Goal: Communication & Community: Participate in discussion

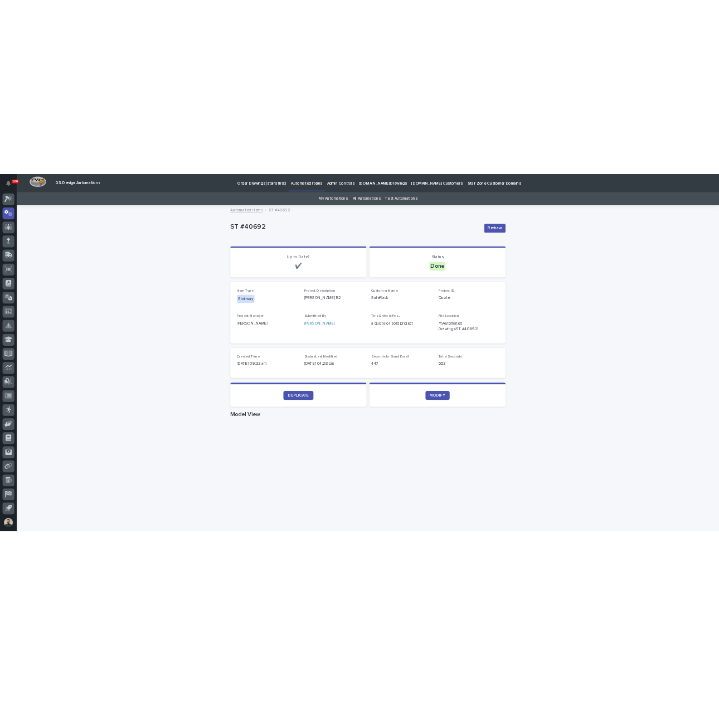
scroll to position [25, 0]
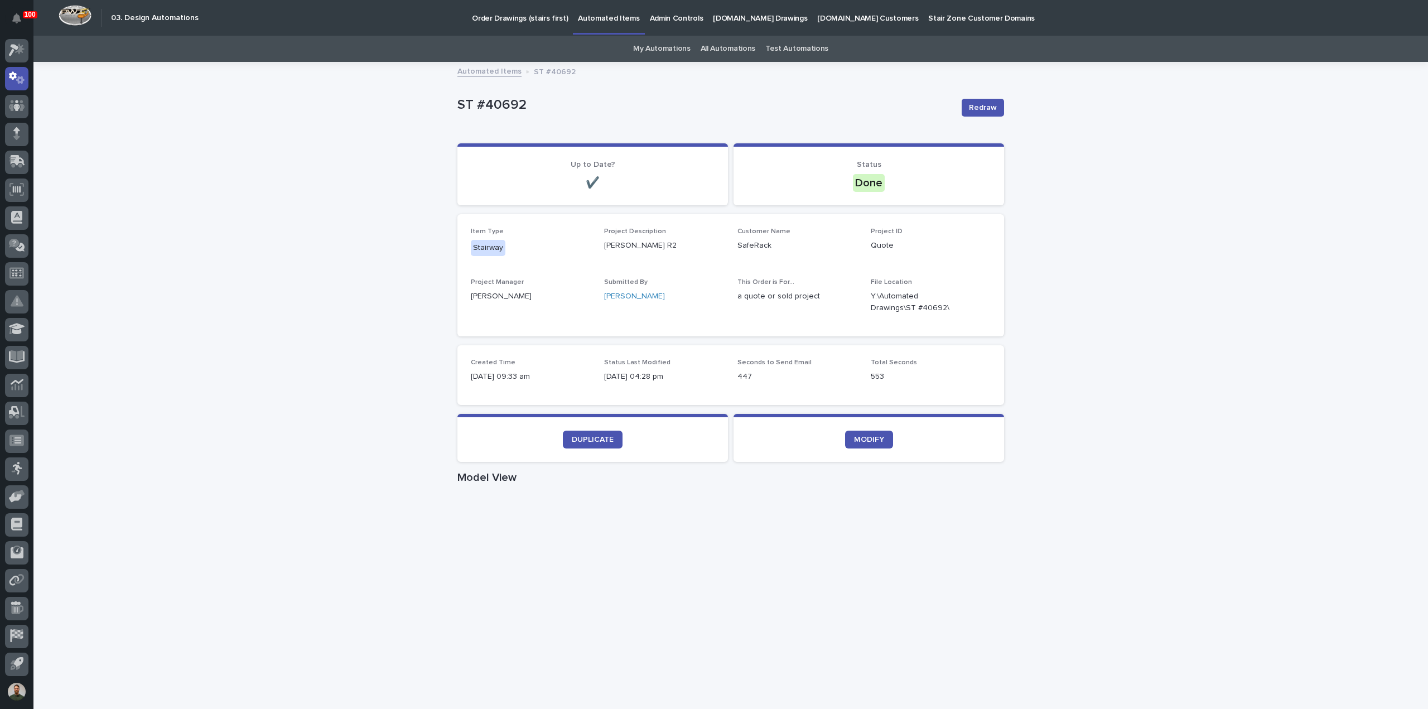
click at [464, 109] on p "ST #40692" at bounding box center [704, 105] width 495 height 16
click at [402, 109] on div "Loading... Saving… Loading... Saving… ST #40692 Redraw ST #40692 Redraw Sorry, …" at bounding box center [730, 646] width 1394 height 1166
click at [430, 96] on div "Loading... Saving… Loading... Saving… ST #40692 Redraw ST #40692 Redraw Sorry, …" at bounding box center [730, 646] width 1394 height 1166
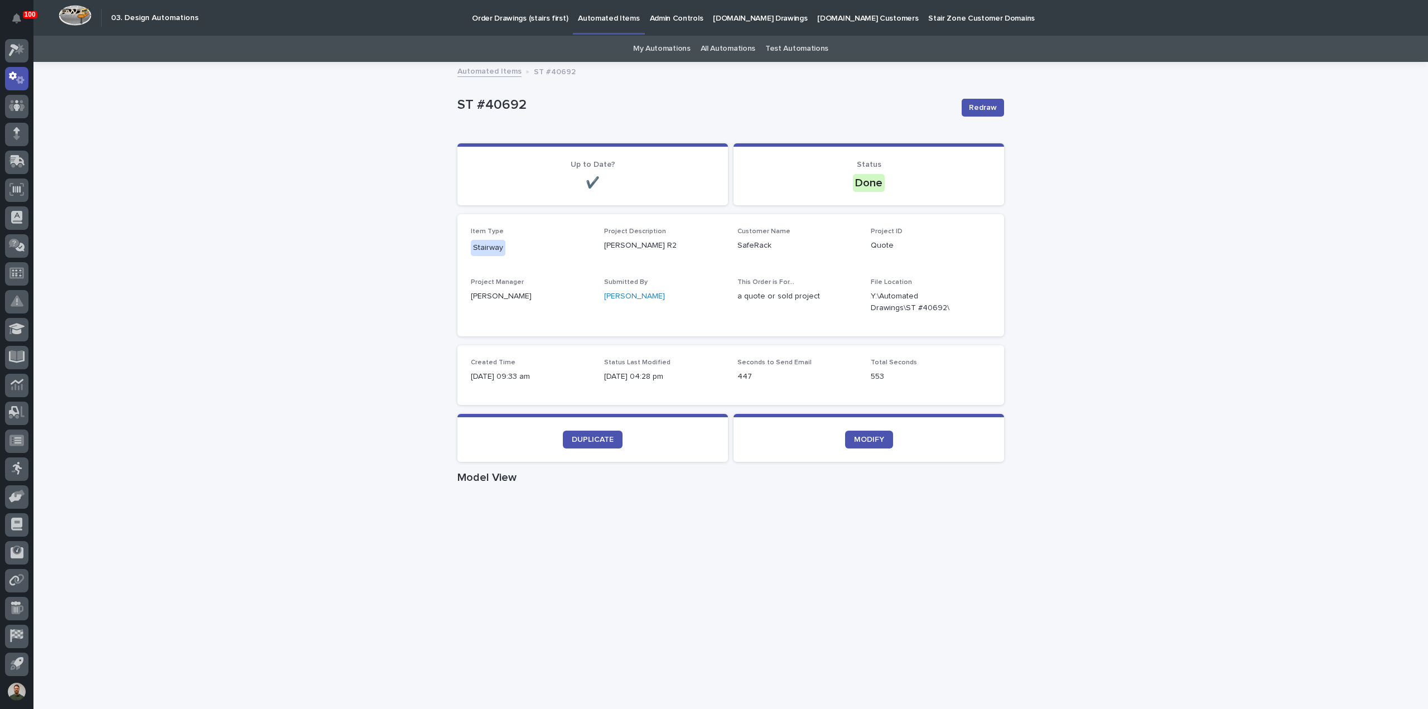
click at [543, 74] on p "ST #40692" at bounding box center [555, 71] width 42 height 12
click at [545, 88] on div "ST #40692 Redraw" at bounding box center [730, 107] width 547 height 45
click at [640, 375] on p "08/20/2025 04:28 pm" at bounding box center [664, 377] width 120 height 12
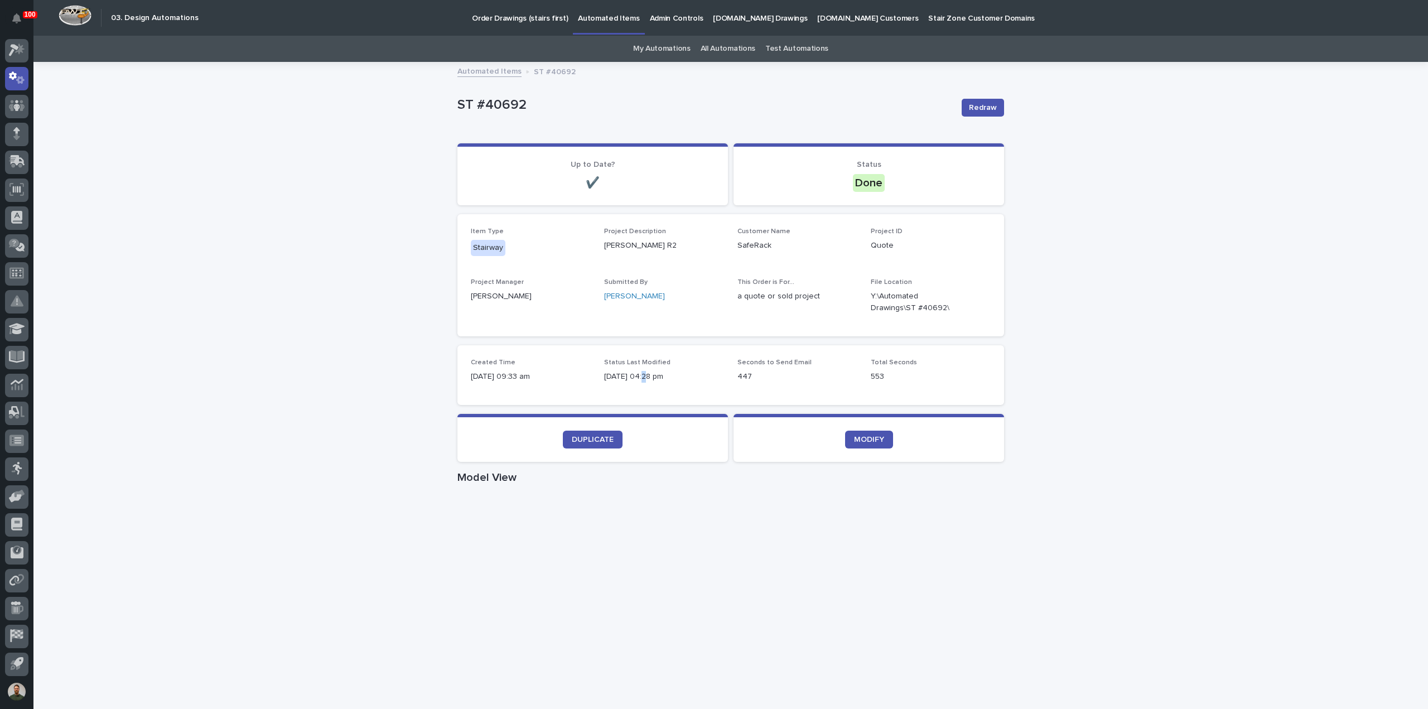
click at [640, 375] on p "08/20/2025 04:28 pm" at bounding box center [664, 377] width 120 height 12
click at [646, 374] on p "08/20/2025 04:28 pm" at bounding box center [664, 377] width 120 height 12
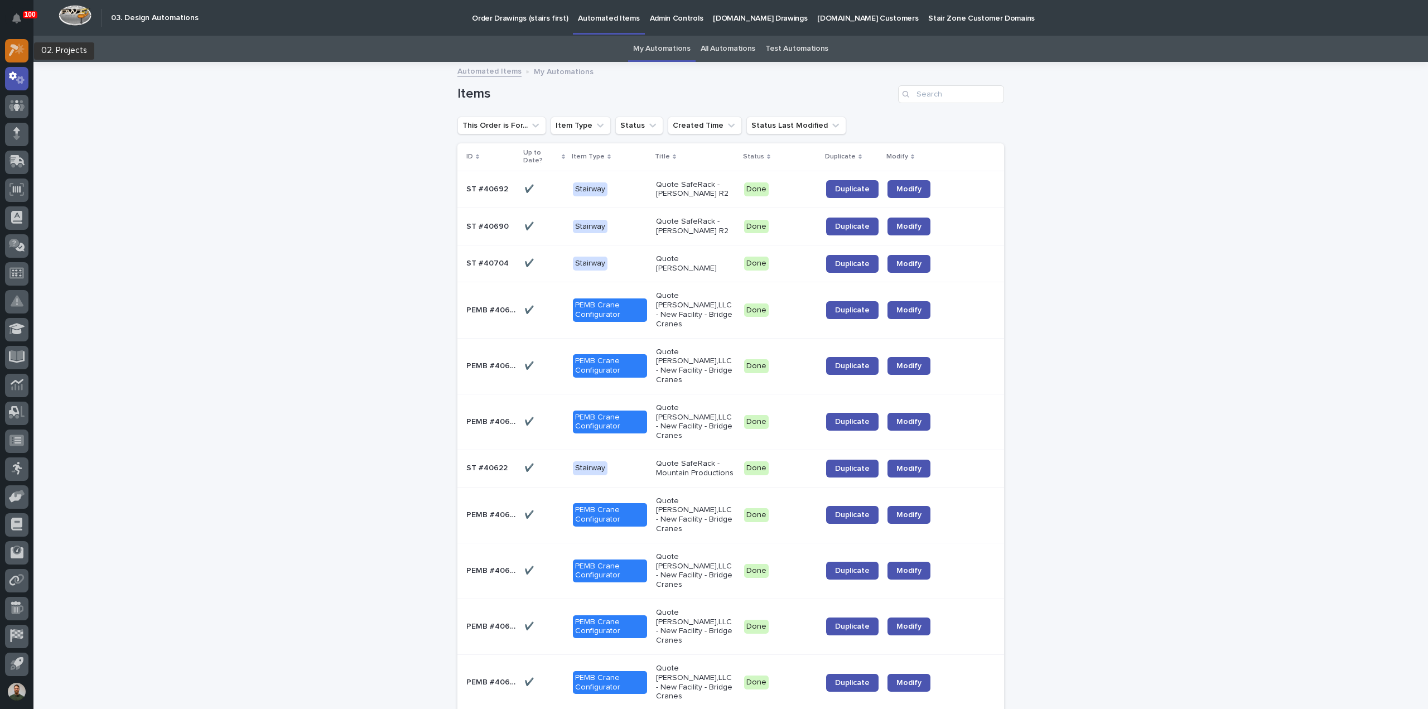
click at [17, 55] on icon at bounding box center [17, 50] width 16 height 13
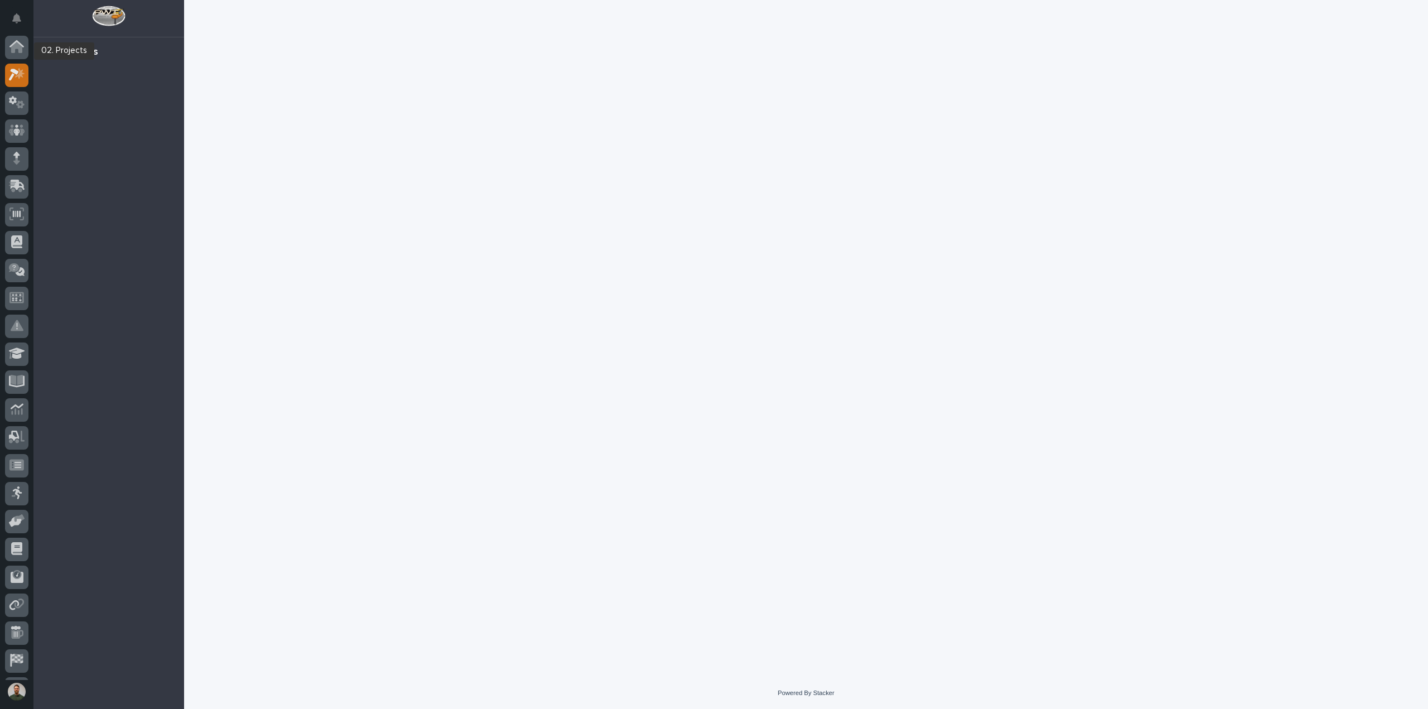
scroll to position [25, 0]
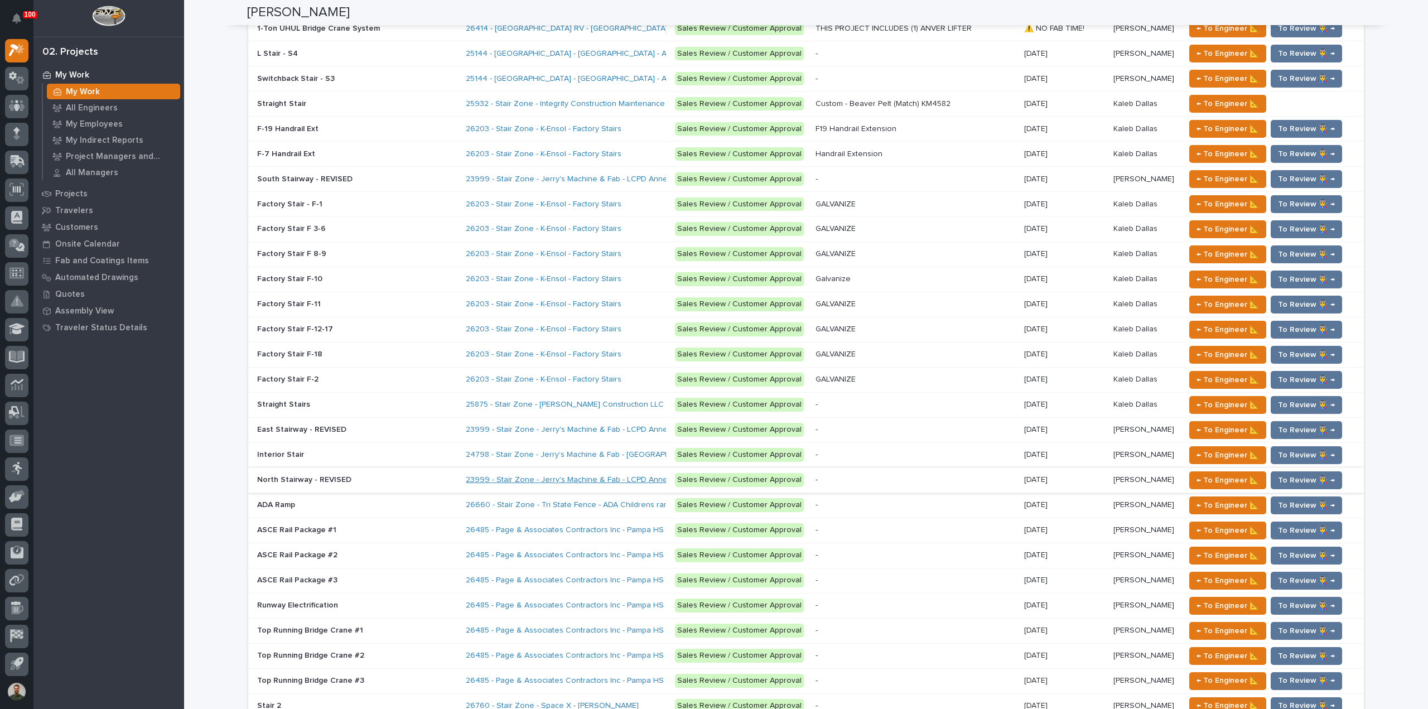
scroll to position [1413, 0]
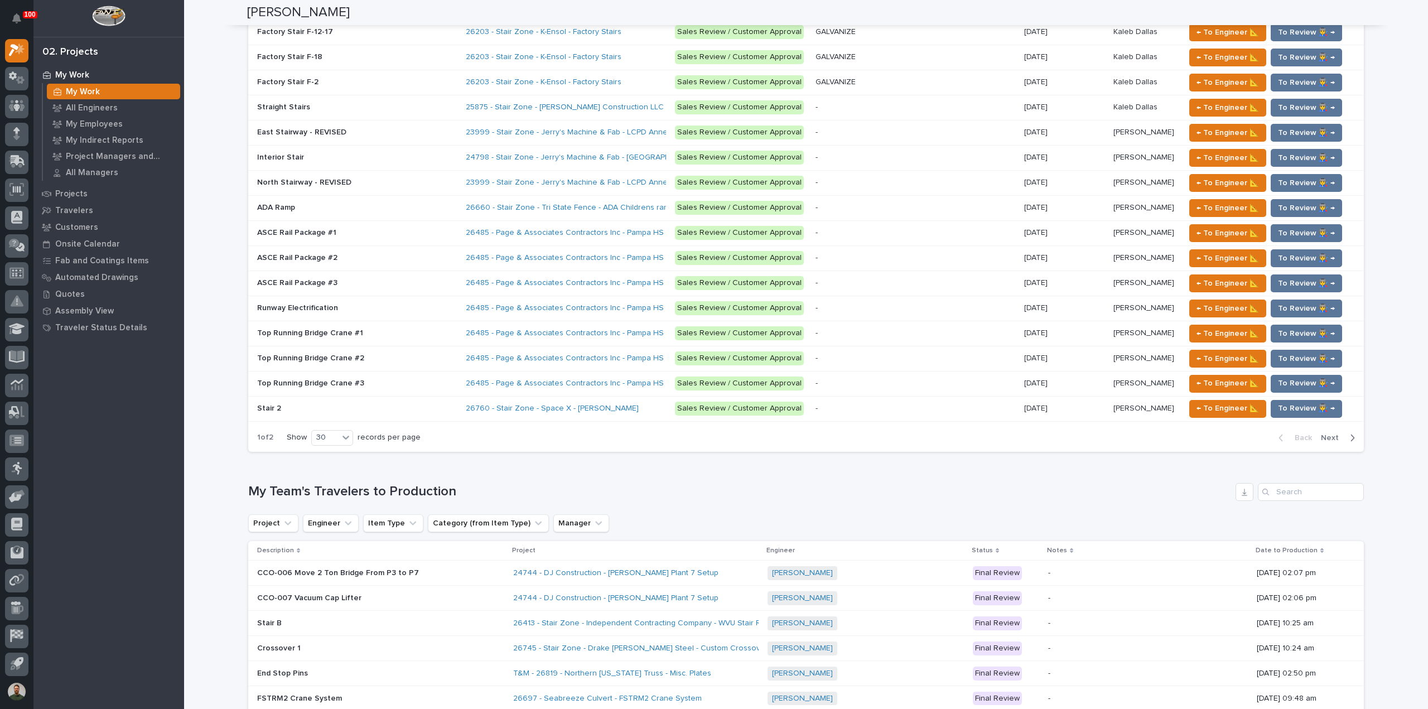
click at [393, 485] on h1 "My Team's Travelers to Production" at bounding box center [739, 492] width 983 height 16
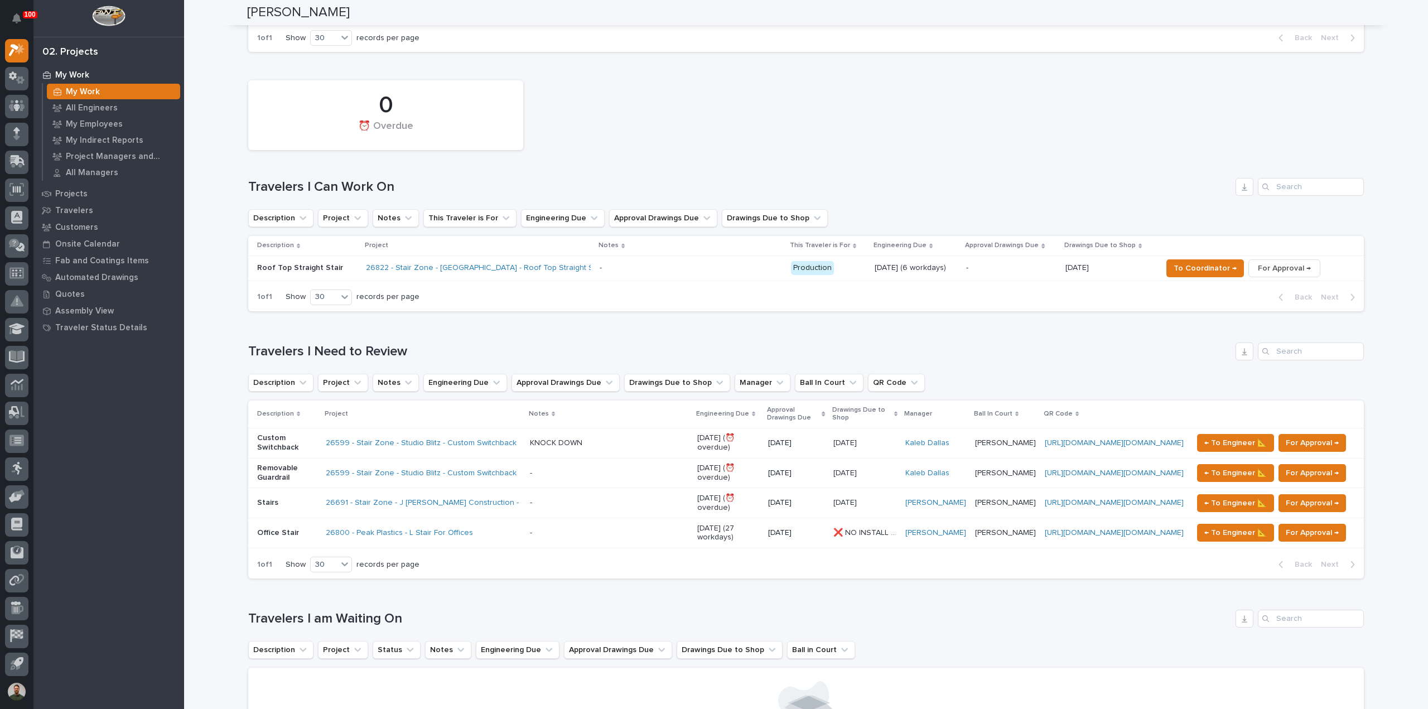
scroll to position [0, 0]
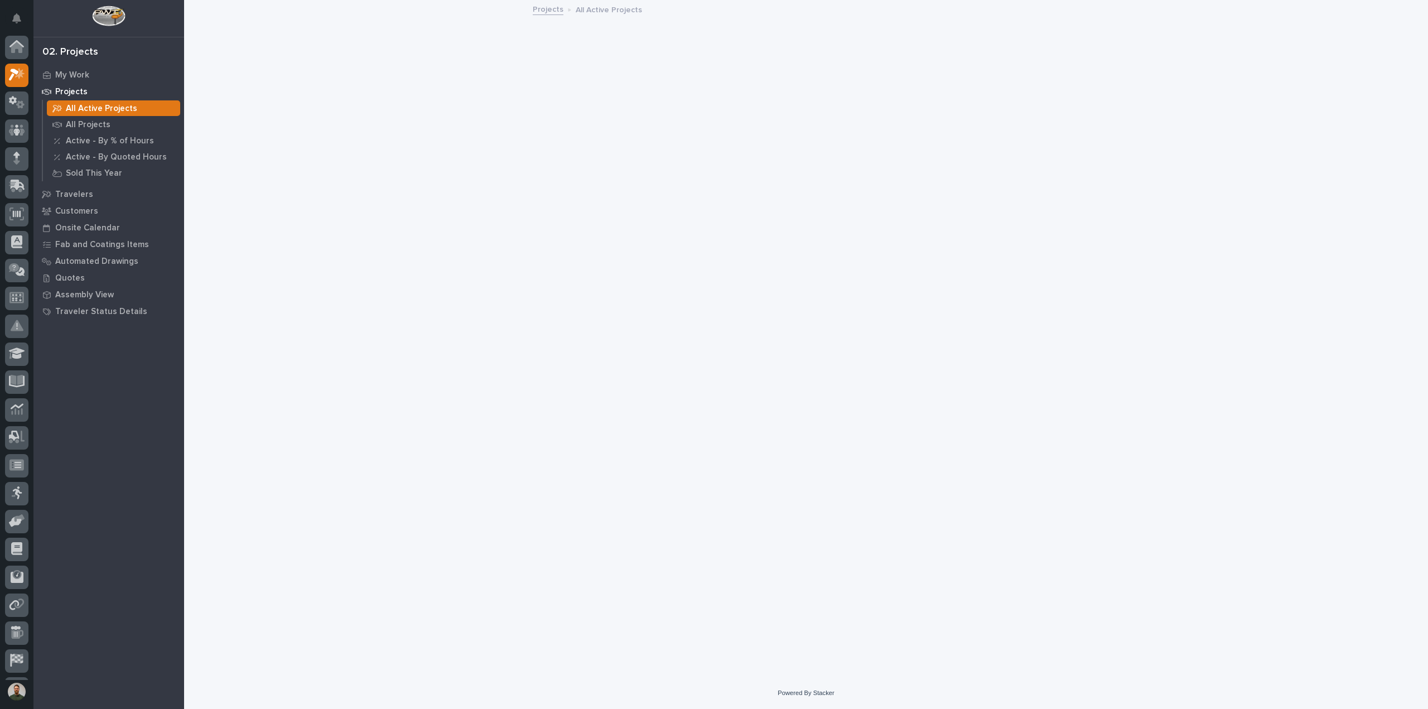
scroll to position [25, 0]
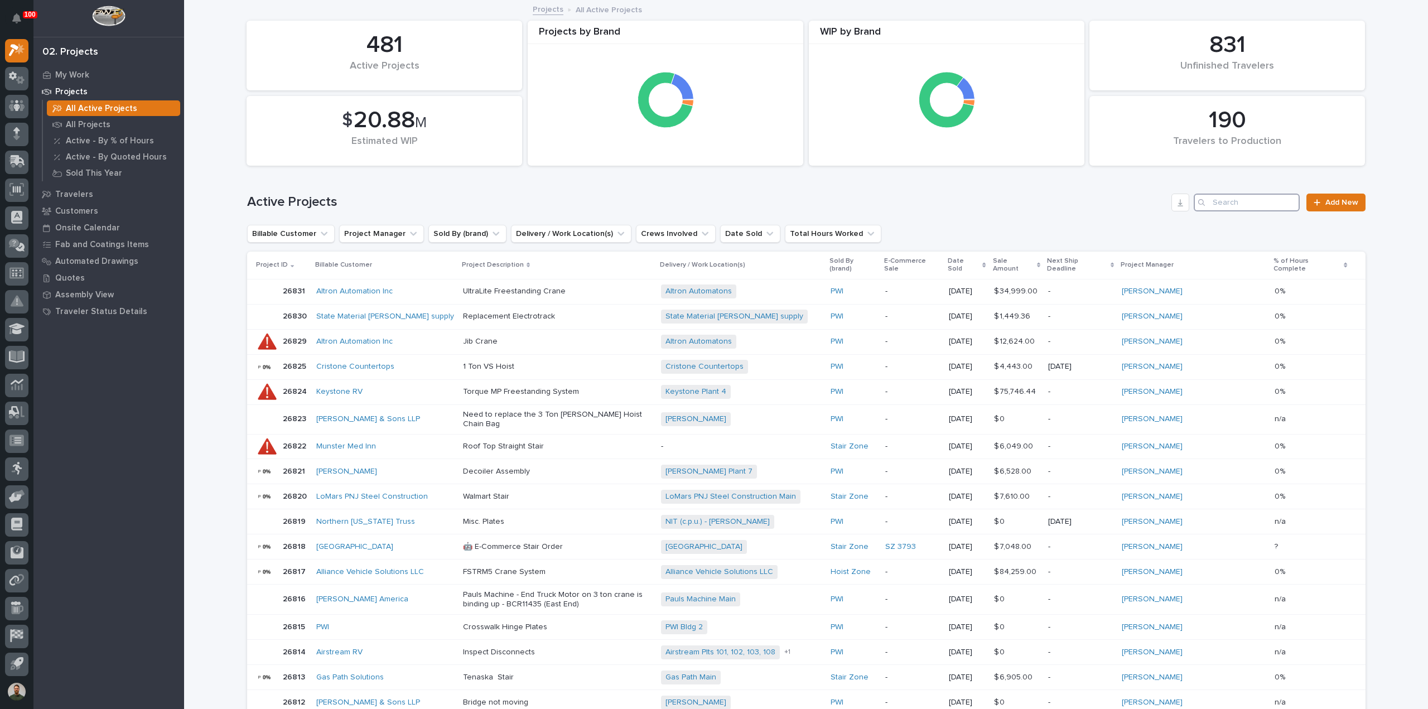
click at [1226, 203] on input "Search" at bounding box center [1247, 203] width 106 height 18
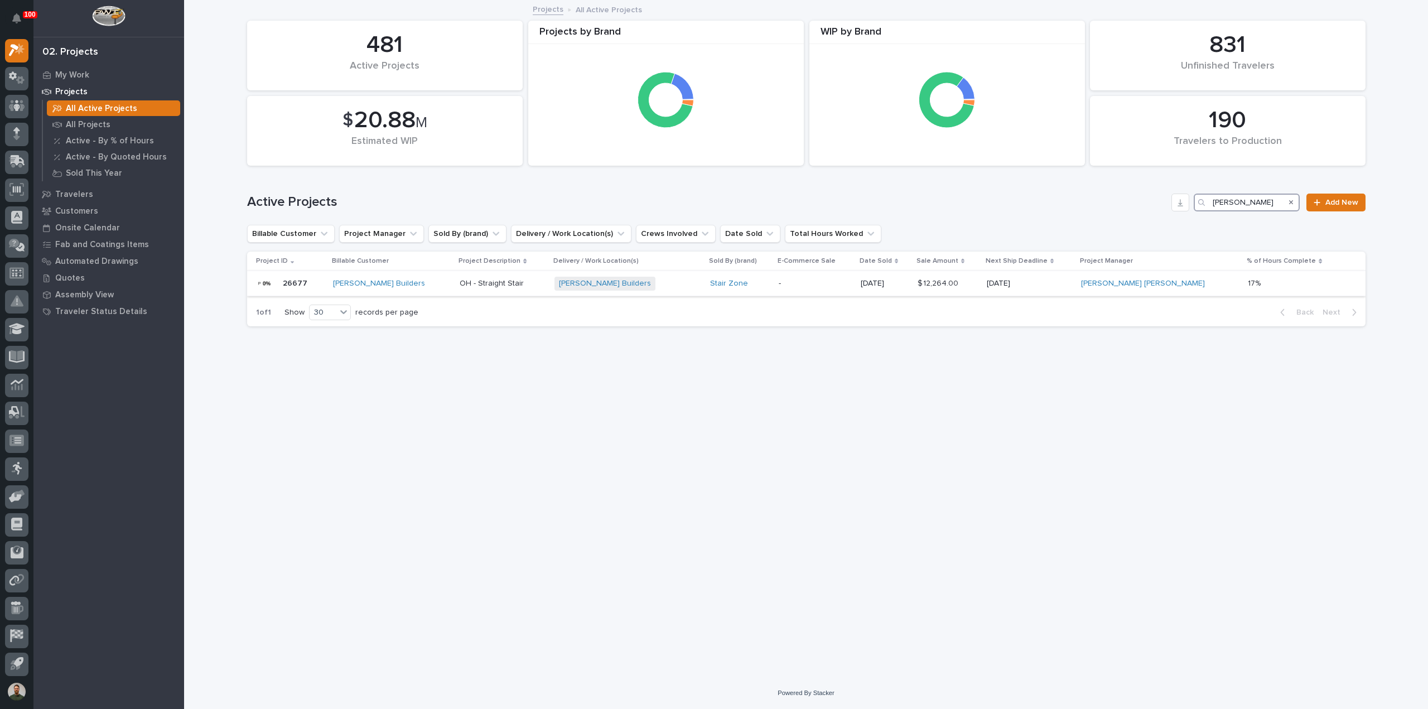
type input "sullivan"
click at [290, 287] on p "26677" at bounding box center [296, 283] width 27 height 12
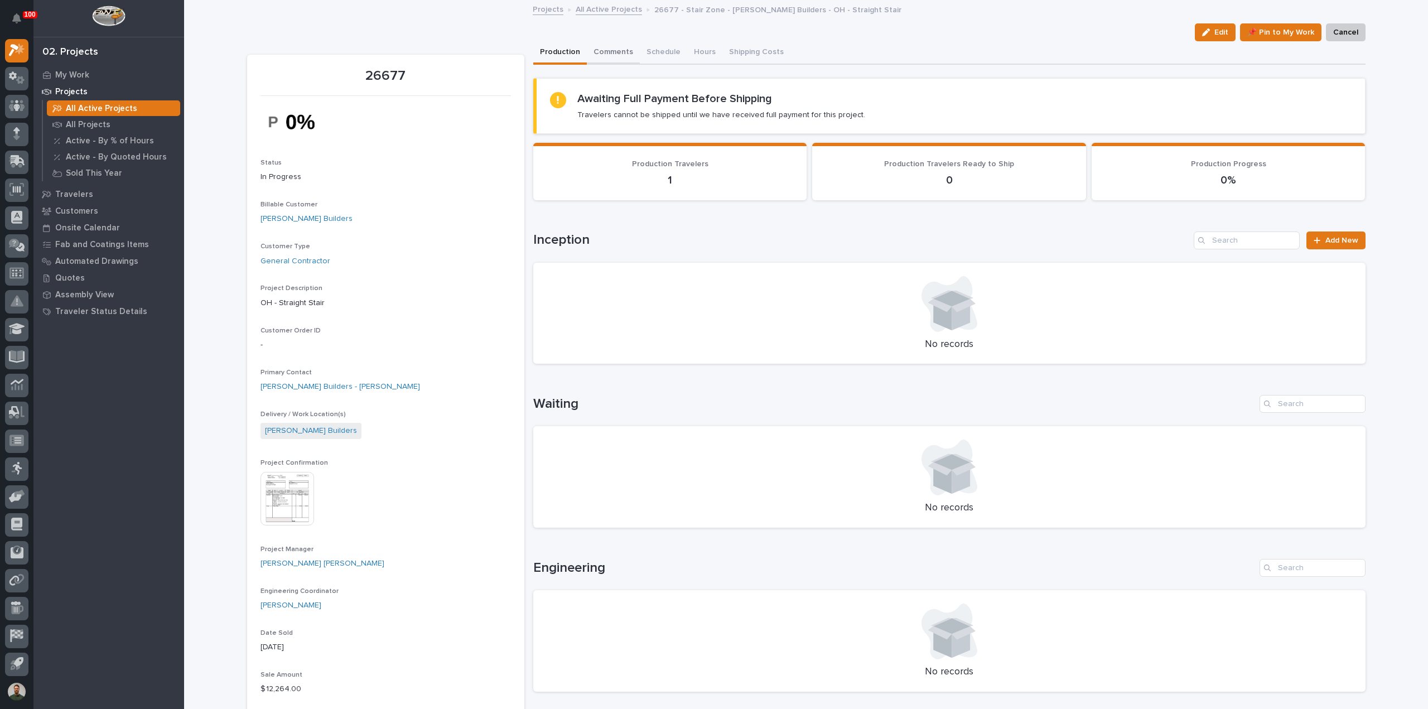
click at [606, 45] on button "Comments" at bounding box center [613, 52] width 53 height 23
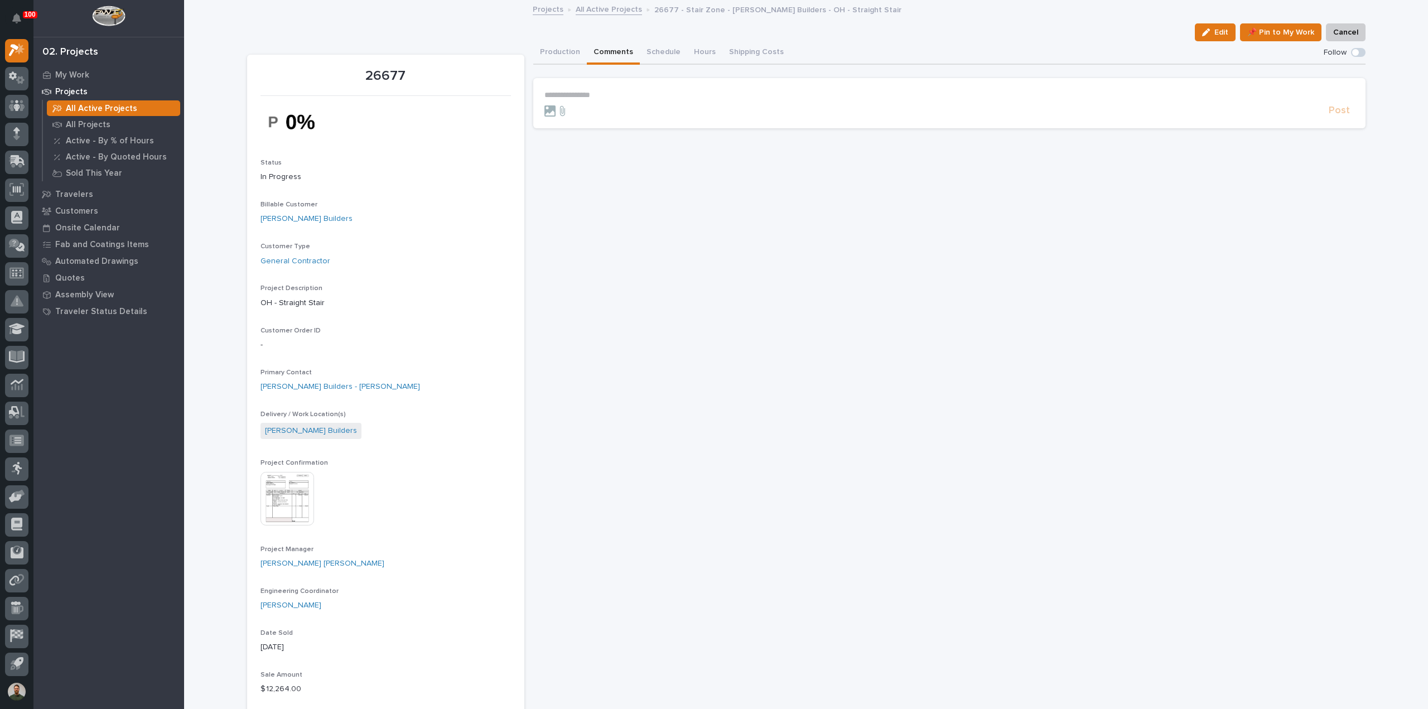
click at [606, 96] on p "**********" at bounding box center [949, 94] width 810 height 9
click at [579, 94] on p "**********" at bounding box center [949, 94] width 810 height 9
click at [1340, 116] on span "Post" at bounding box center [1338, 115] width 21 height 13
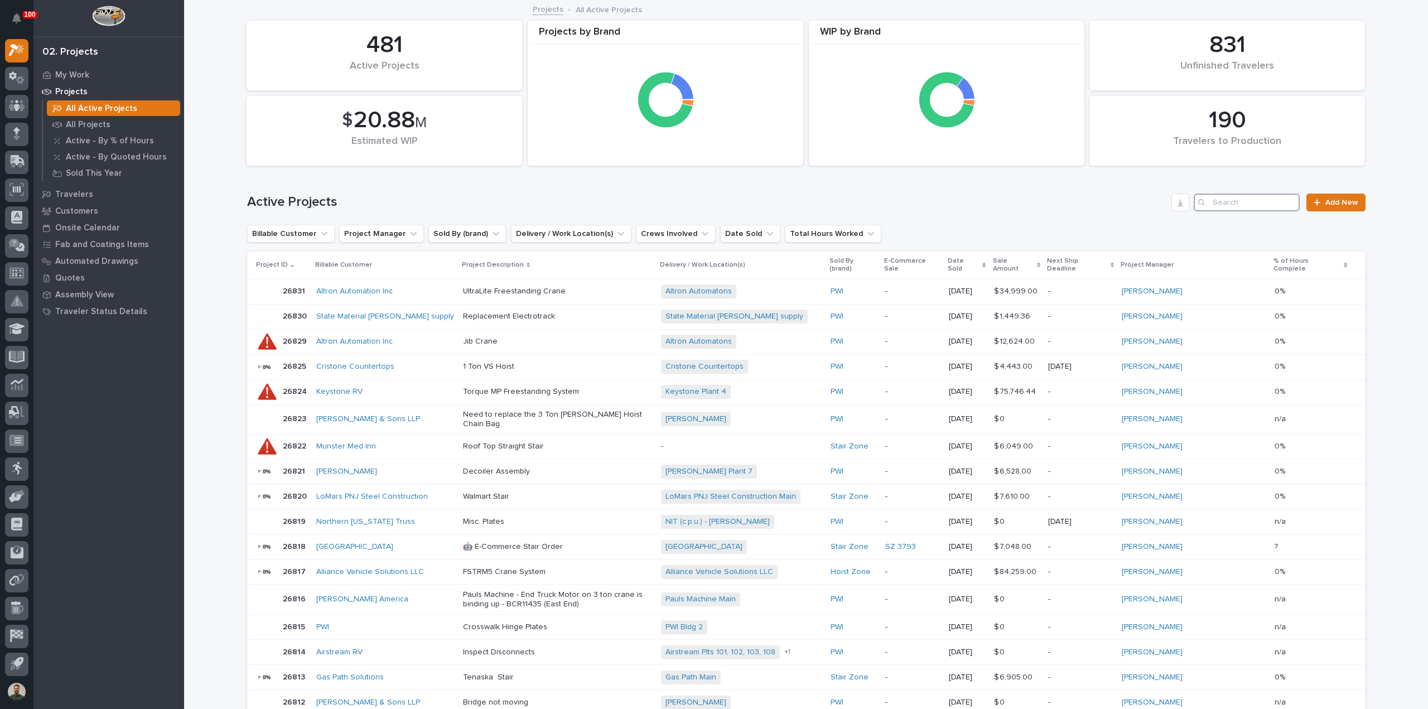
drag, startPoint x: 1220, startPoint y: 207, endPoint x: 1229, endPoint y: 204, distance: 9.0
click at [1220, 207] on input "Search" at bounding box center [1247, 203] width 106 height 18
type input "o"
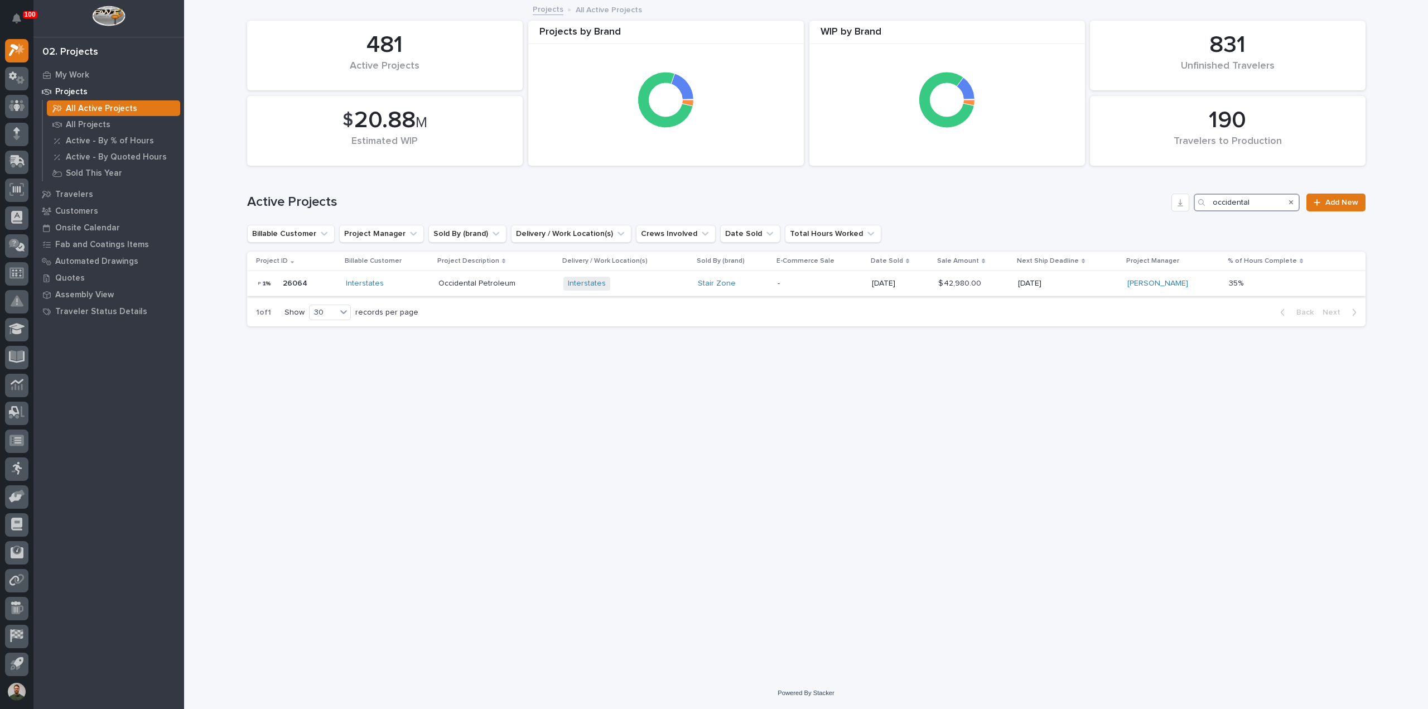
type input "occidental"
click at [277, 288] on div at bounding box center [267, 283] width 22 height 22
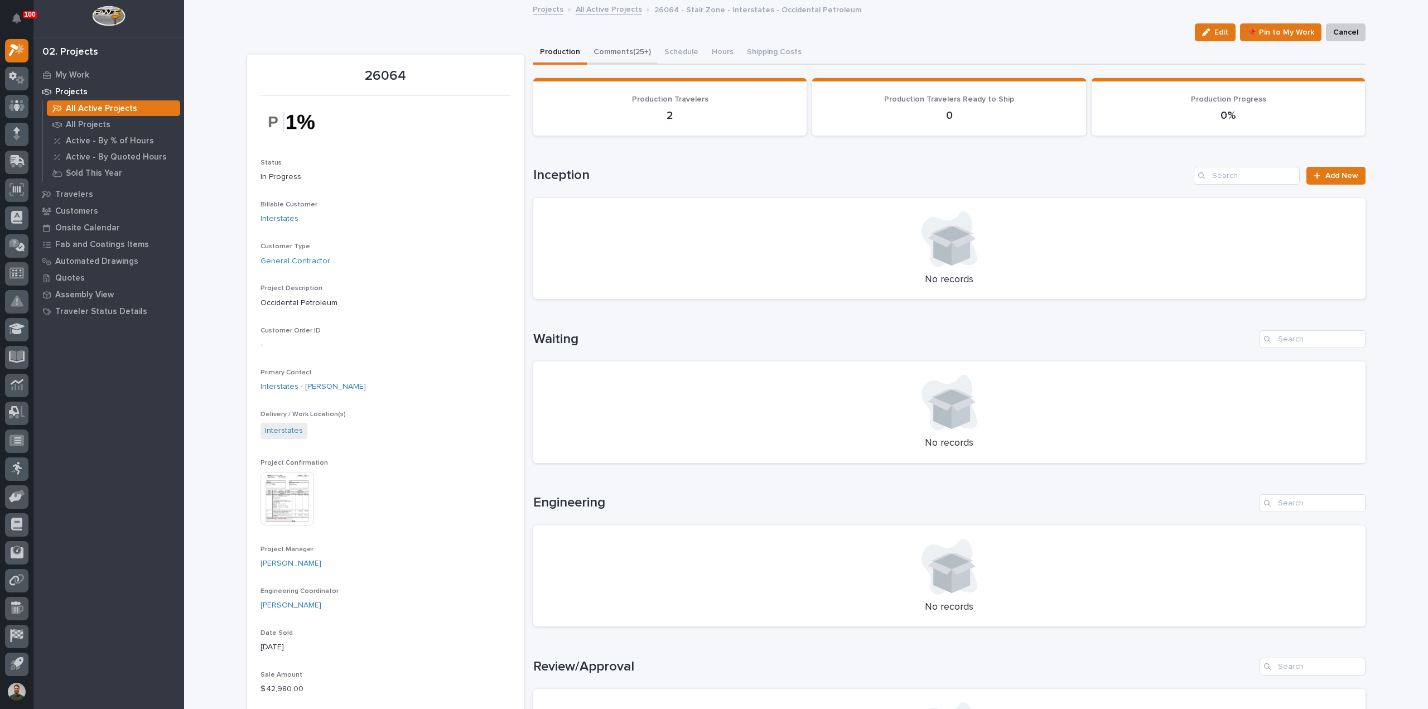
click at [608, 52] on button "Comments (25+)" at bounding box center [622, 52] width 71 height 23
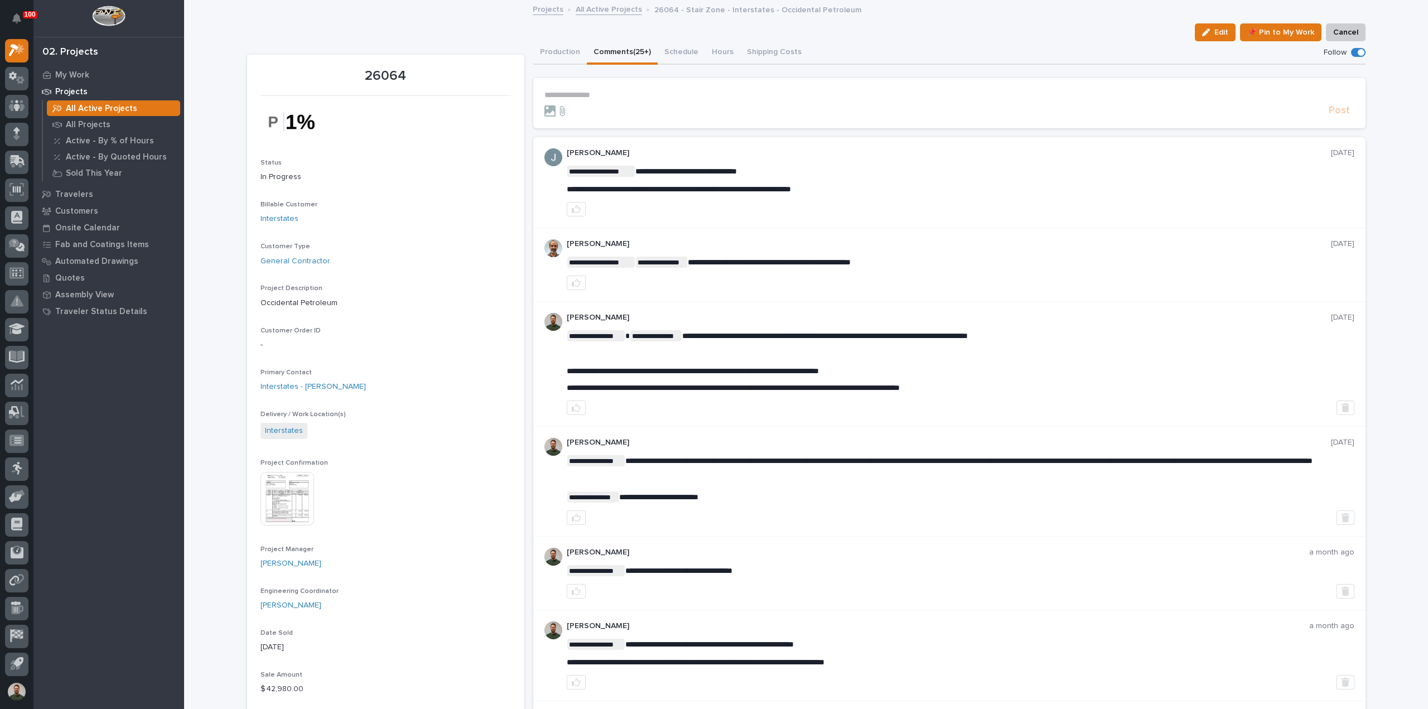
click at [599, 98] on p "**********" at bounding box center [949, 94] width 810 height 9
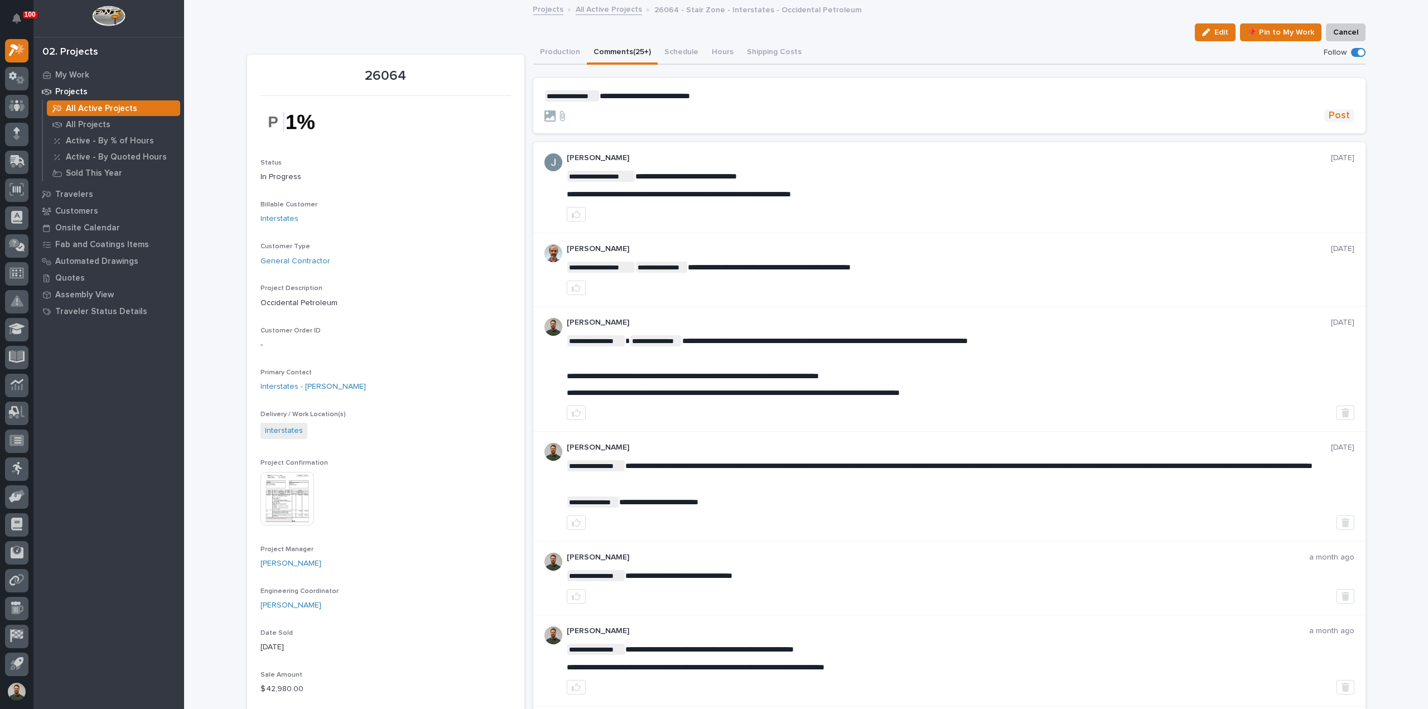
click at [1341, 118] on span "Post" at bounding box center [1338, 115] width 21 height 13
